Goal: Answer question/provide support: Answer question/provide support

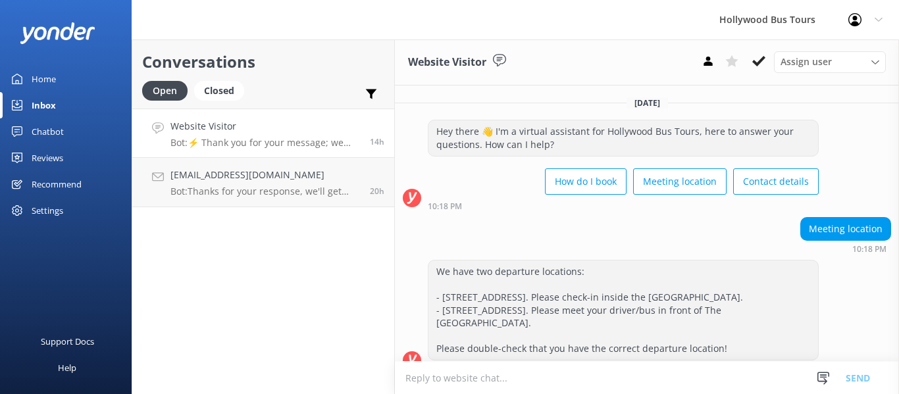
scroll to position [487, 0]
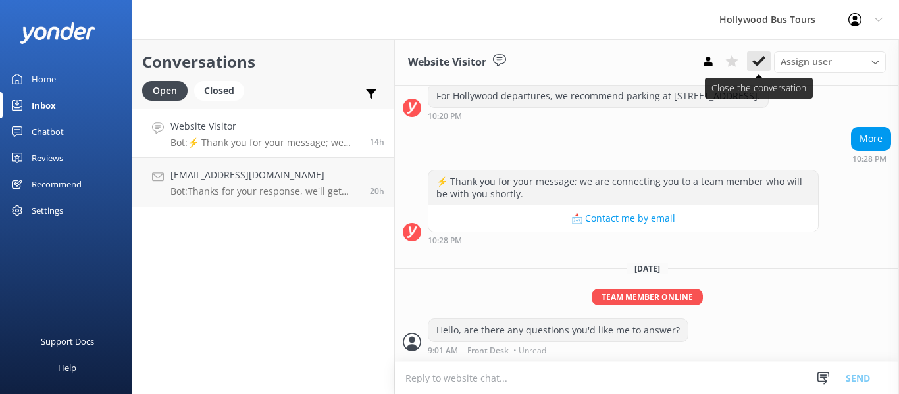
click at [762, 69] on button at bounding box center [759, 61] width 24 height 20
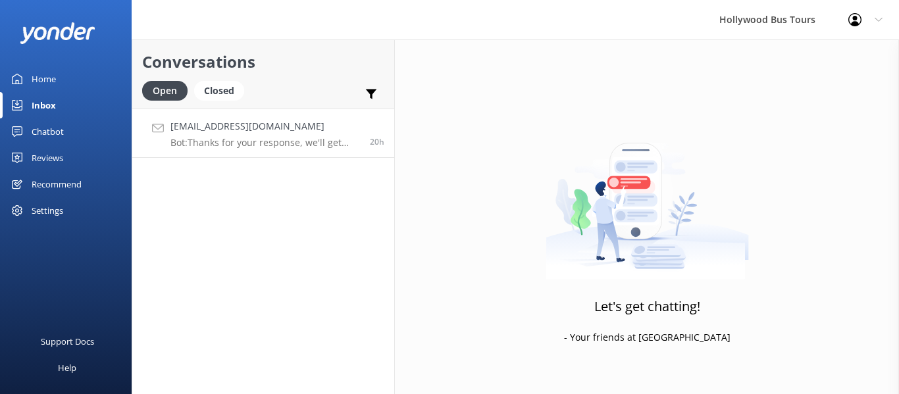
click at [306, 144] on p "Bot: Thanks for your response, we'll get back to you as soon as we can during o…" at bounding box center [264, 143] width 189 height 12
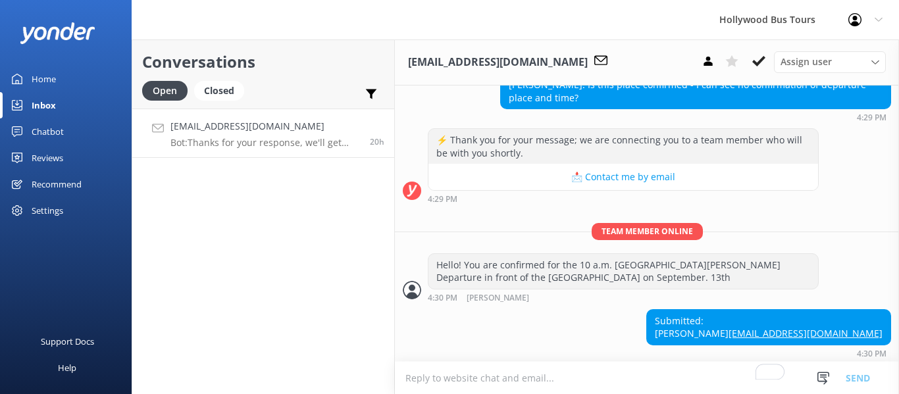
scroll to position [397, 0]
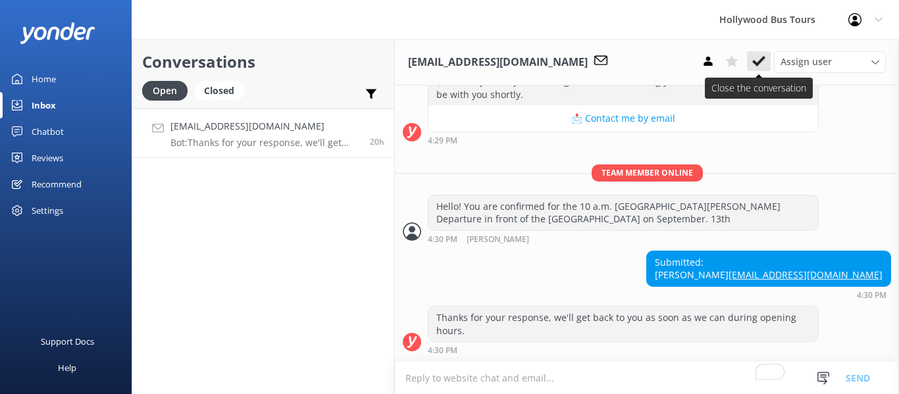
click at [763, 61] on icon at bounding box center [758, 61] width 13 height 13
